Goal: Information Seeking & Learning: Find specific page/section

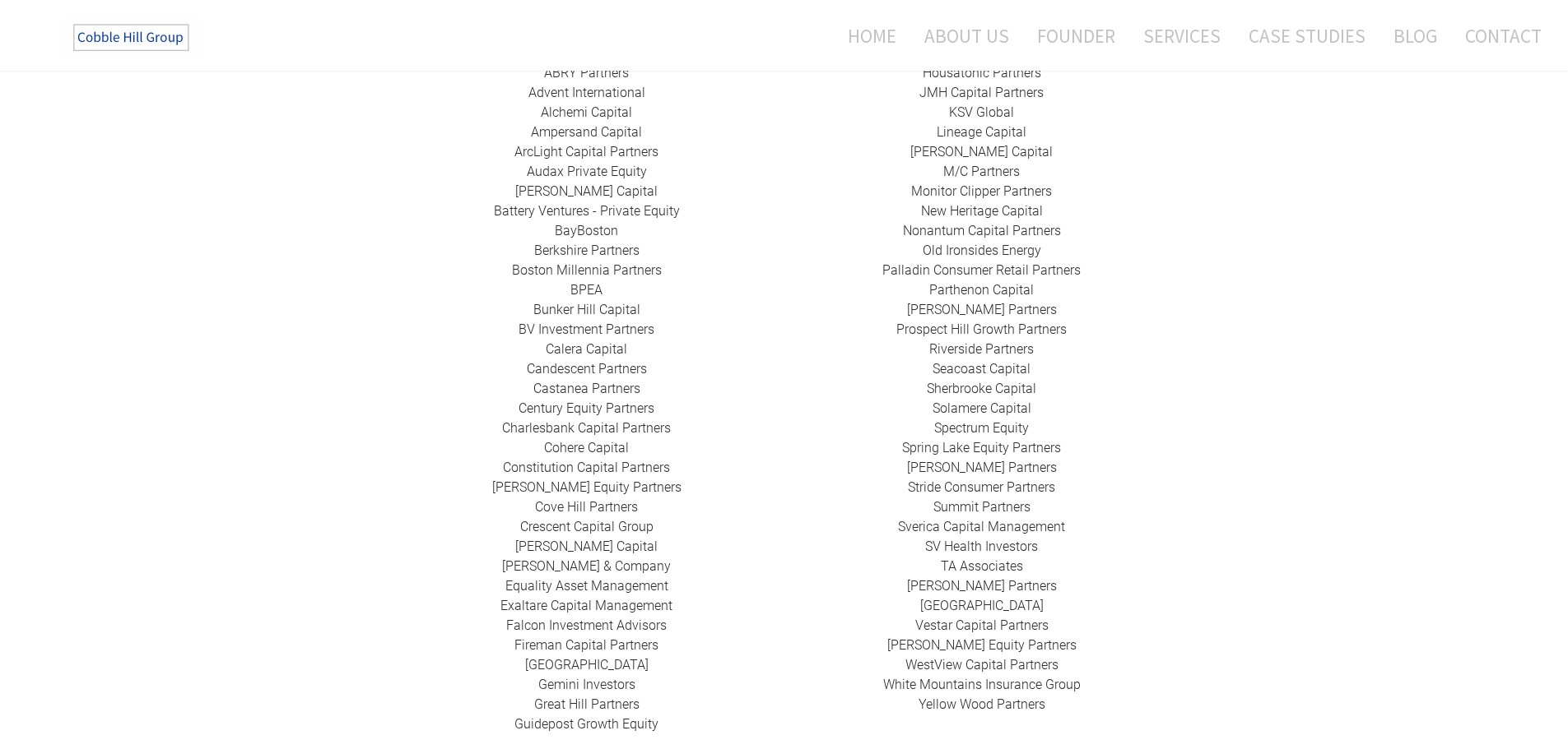
scroll to position [431, 0]
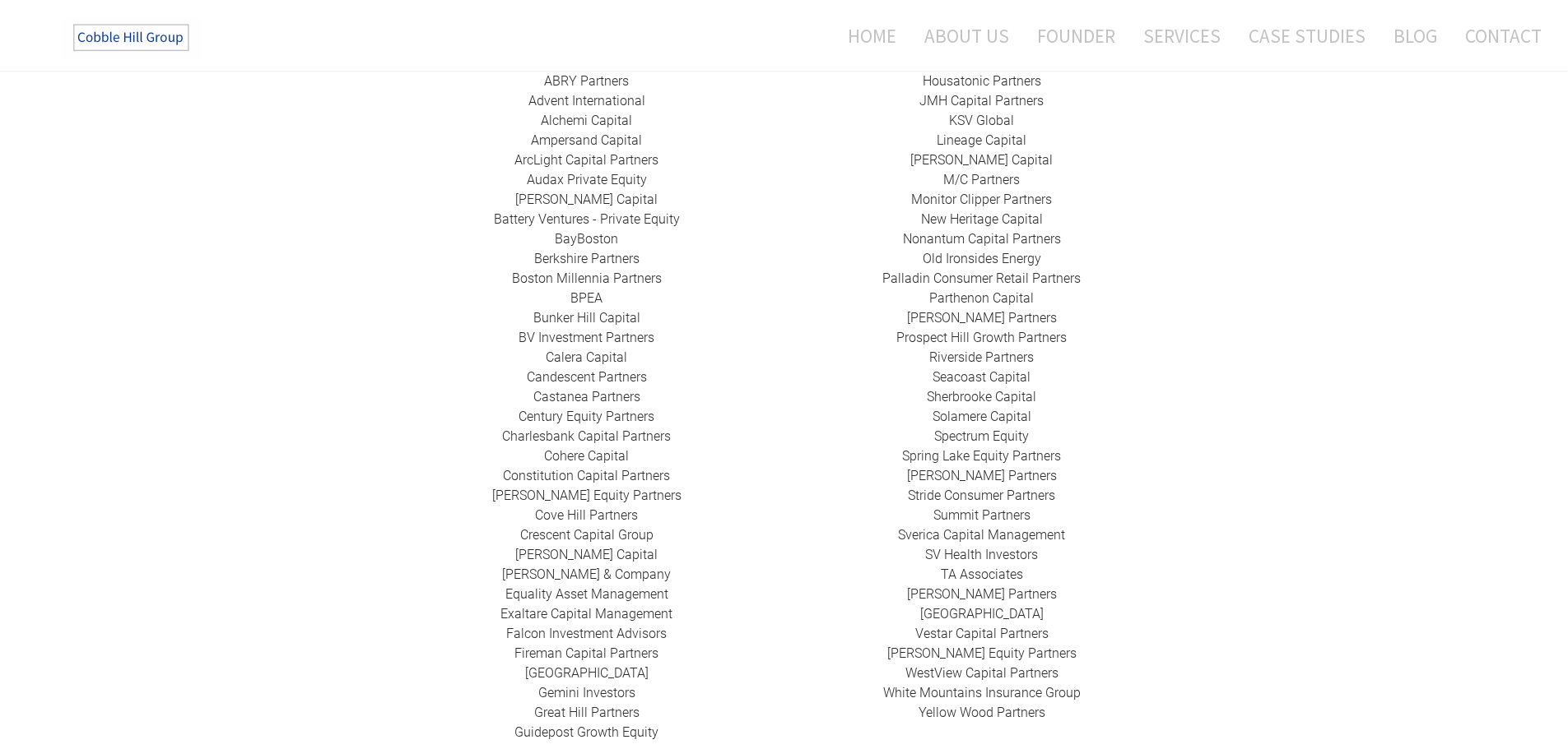
click at [620, 93] on link "Advent International" at bounding box center [587, 100] width 117 height 15
drag, startPoint x: 576, startPoint y: 94, endPoint x: 578, endPoint y: 107, distance: 13.2
click at [576, 103] on div "424 Capital ​ABRY Partners Advent International Alchemi Capital ​Ampersand Capi…" at bounding box center [587, 397] width 395 height 691
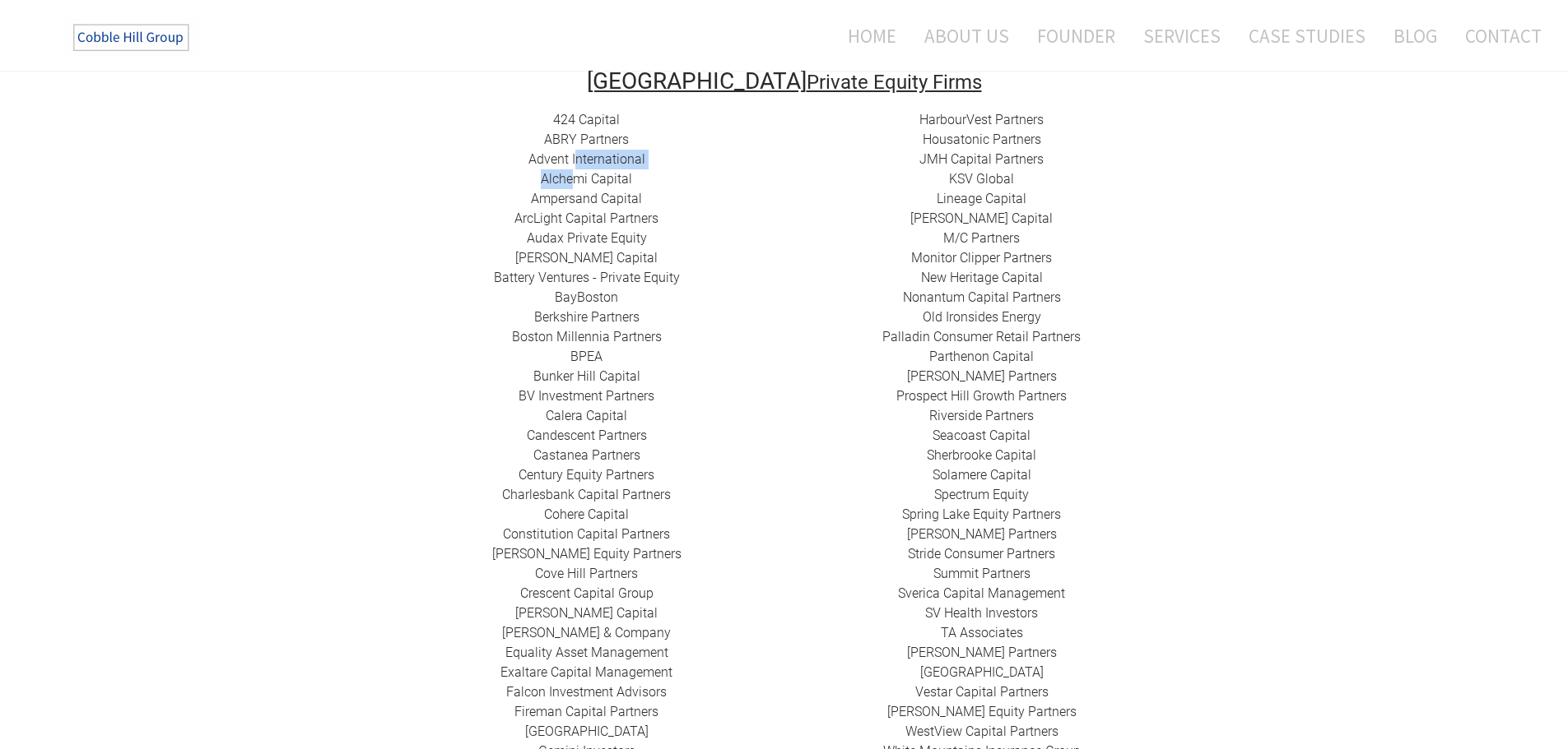
scroll to position [349, 0]
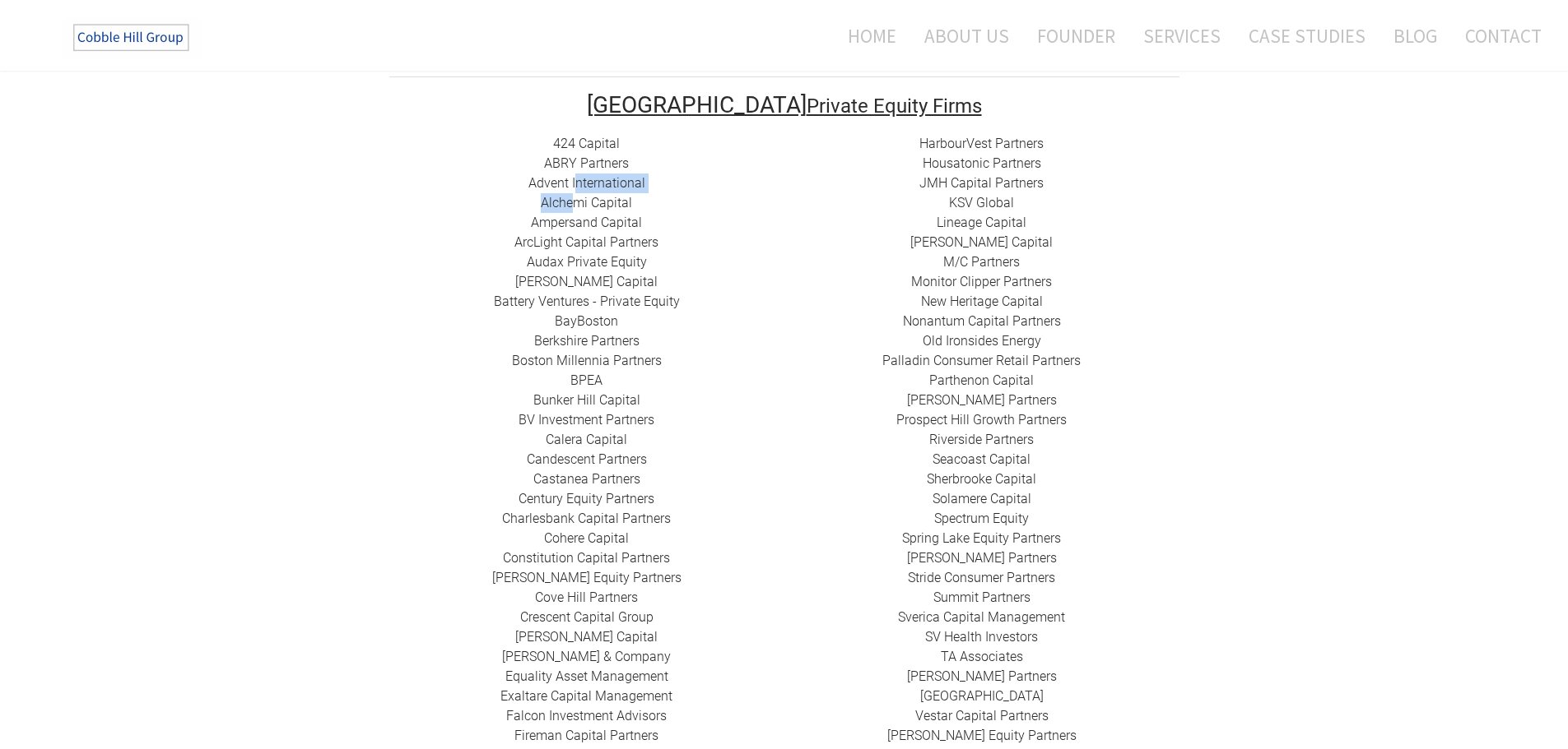
click at [602, 135] on link "424 Capital" at bounding box center [586, 143] width 66 height 15
click at [616, 155] on link "​ABRY Partners" at bounding box center [586, 163] width 84 height 15
click at [699, 178] on div "424 Capital ​ABRY Partners Advent International Alchemi Capital ​Ampersand Capi…" at bounding box center [587, 479] width 395 height 691
click at [620, 195] on link "Alchemi Capital" at bounding box center [586, 202] width 92 height 15
click at [620, 214] on link "​Ampersand Capital" at bounding box center [586, 222] width 111 height 15
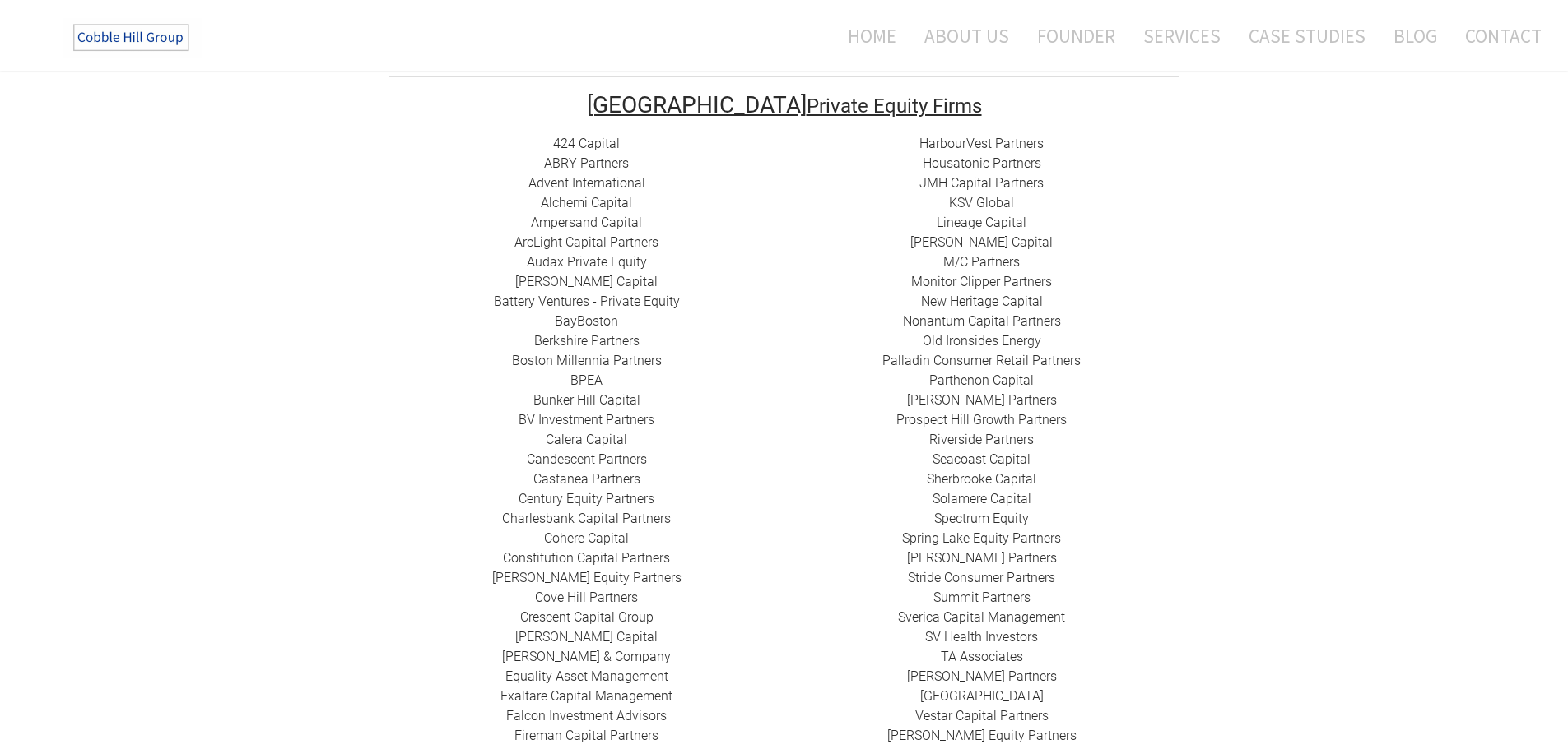
click at [632, 234] on link "​ArcLight Capital Partners" at bounding box center [586, 241] width 144 height 15
click at [660, 293] on link "Battery Ventures - Private Equity" at bounding box center [587, 301] width 186 height 15
click at [606, 313] on link "BayBoston" at bounding box center [587, 320] width 64 height 15
click at [629, 333] on link "Berkshire Partners" at bounding box center [587, 340] width 105 height 15
click at [644, 353] on link "Boston Millennia Partners" at bounding box center [587, 360] width 150 height 15
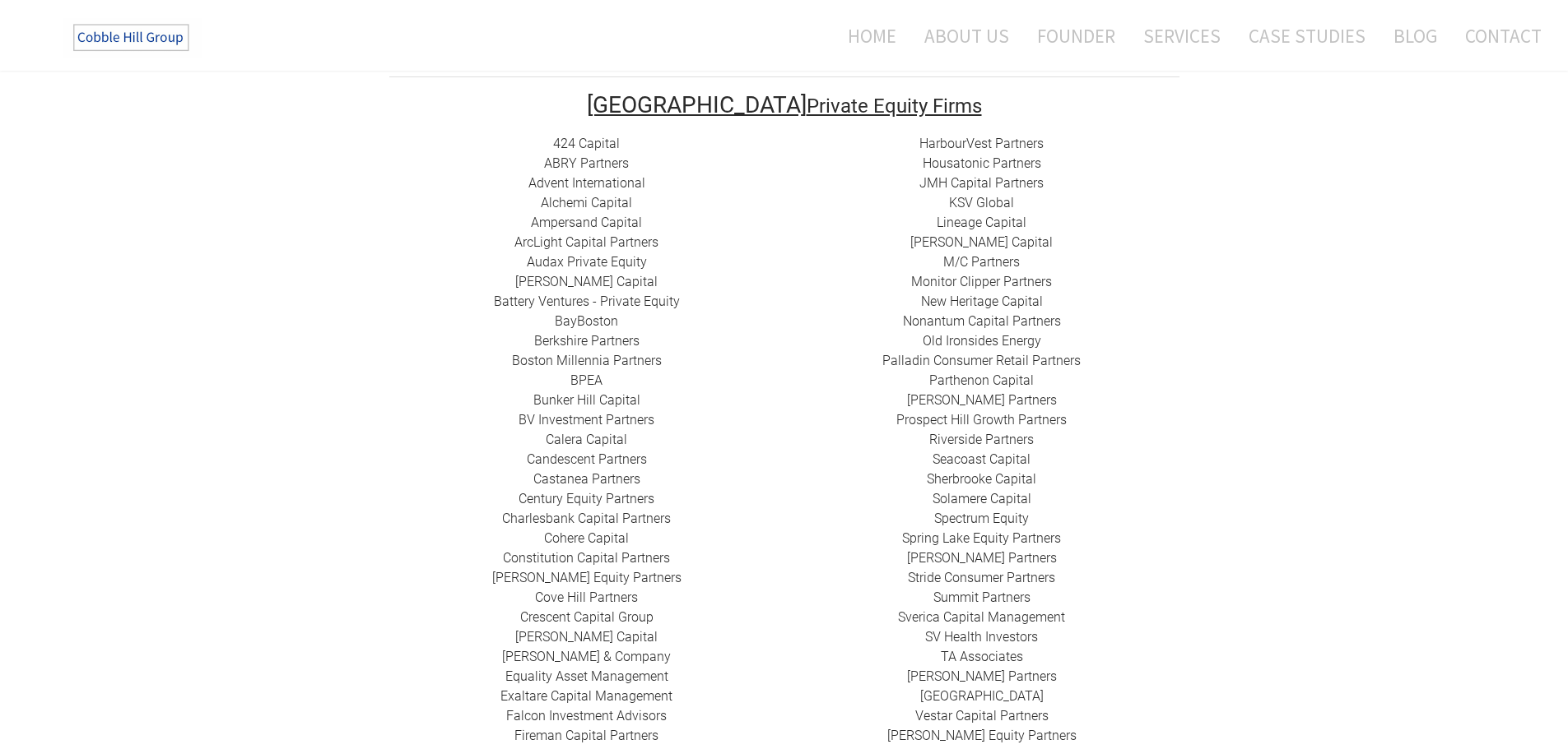
click at [597, 333] on link "Berkshire Partners" at bounding box center [587, 340] width 105 height 15
